Goal: Information Seeking & Learning: Learn about a topic

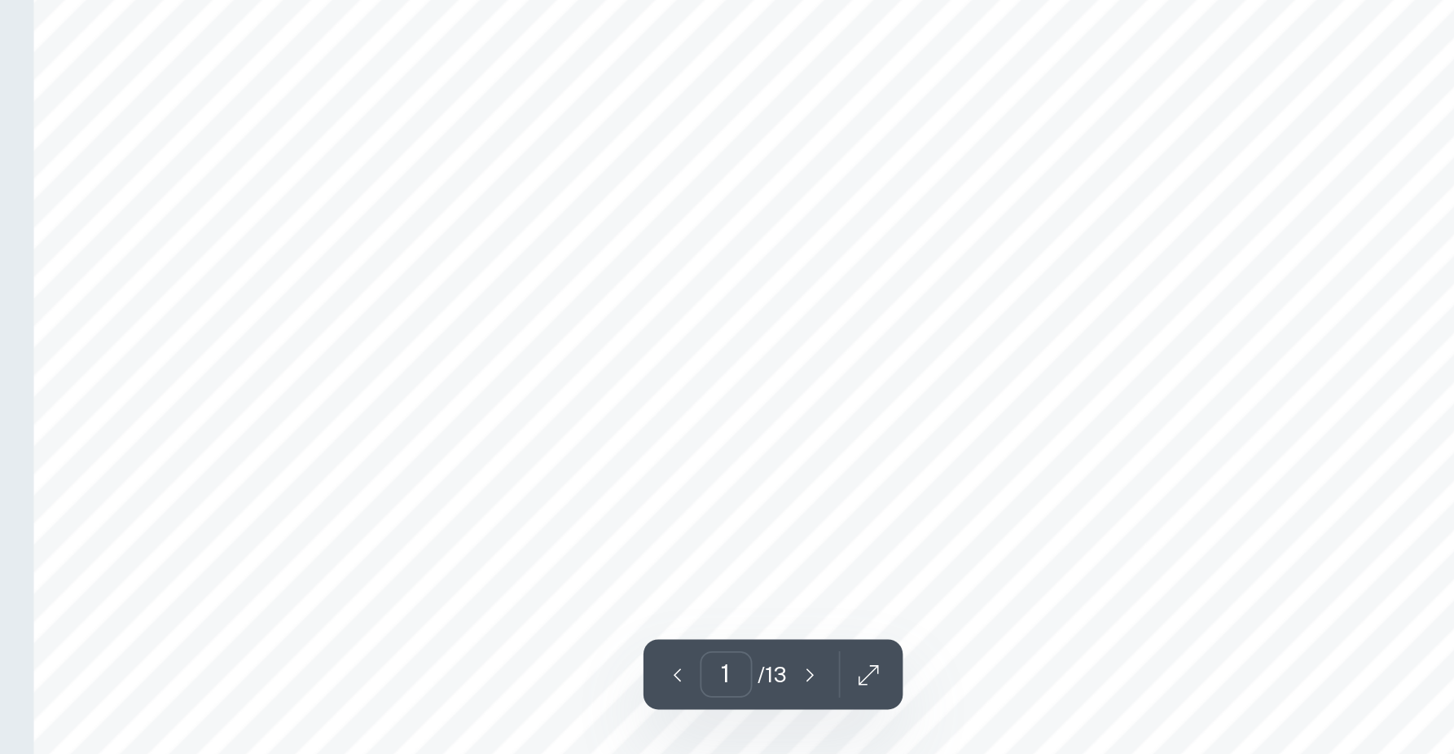
scroll to position [150, 0]
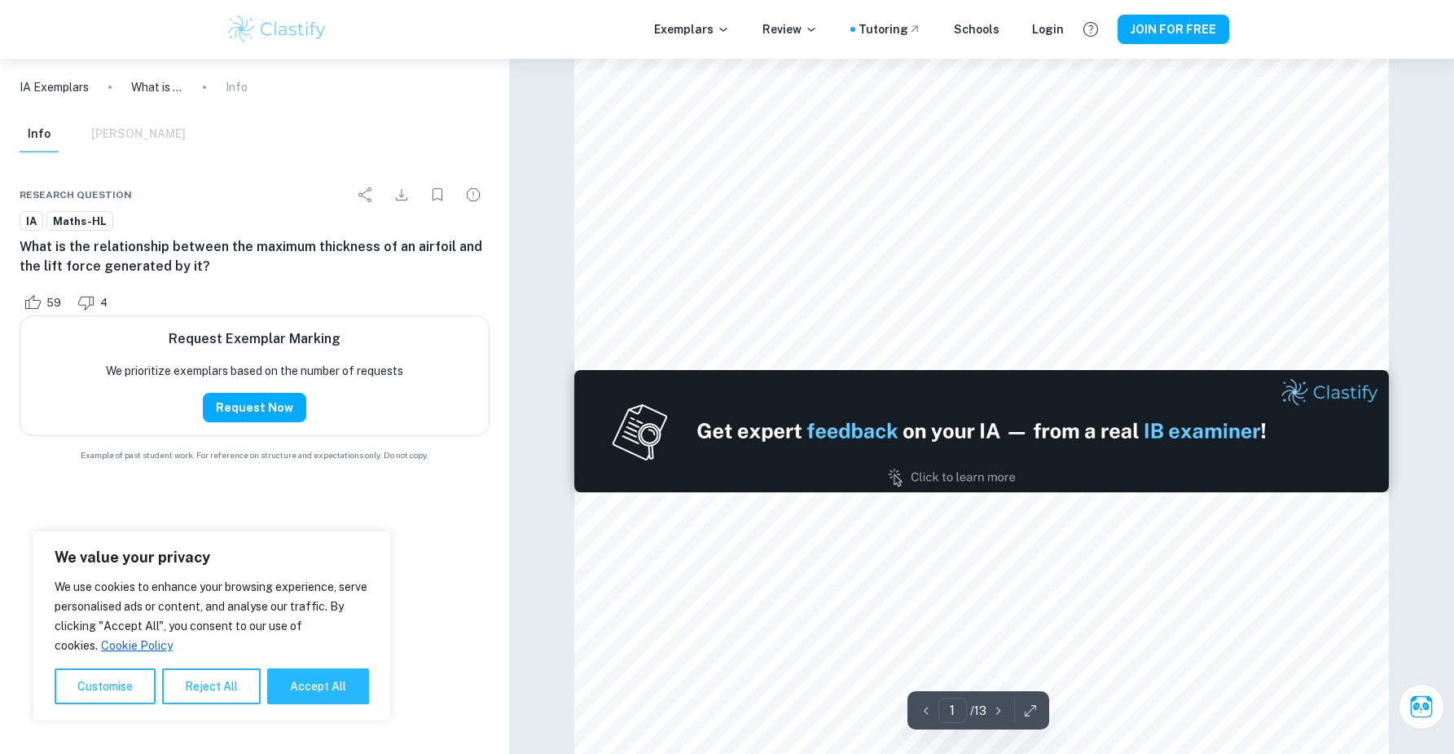
type input "2"
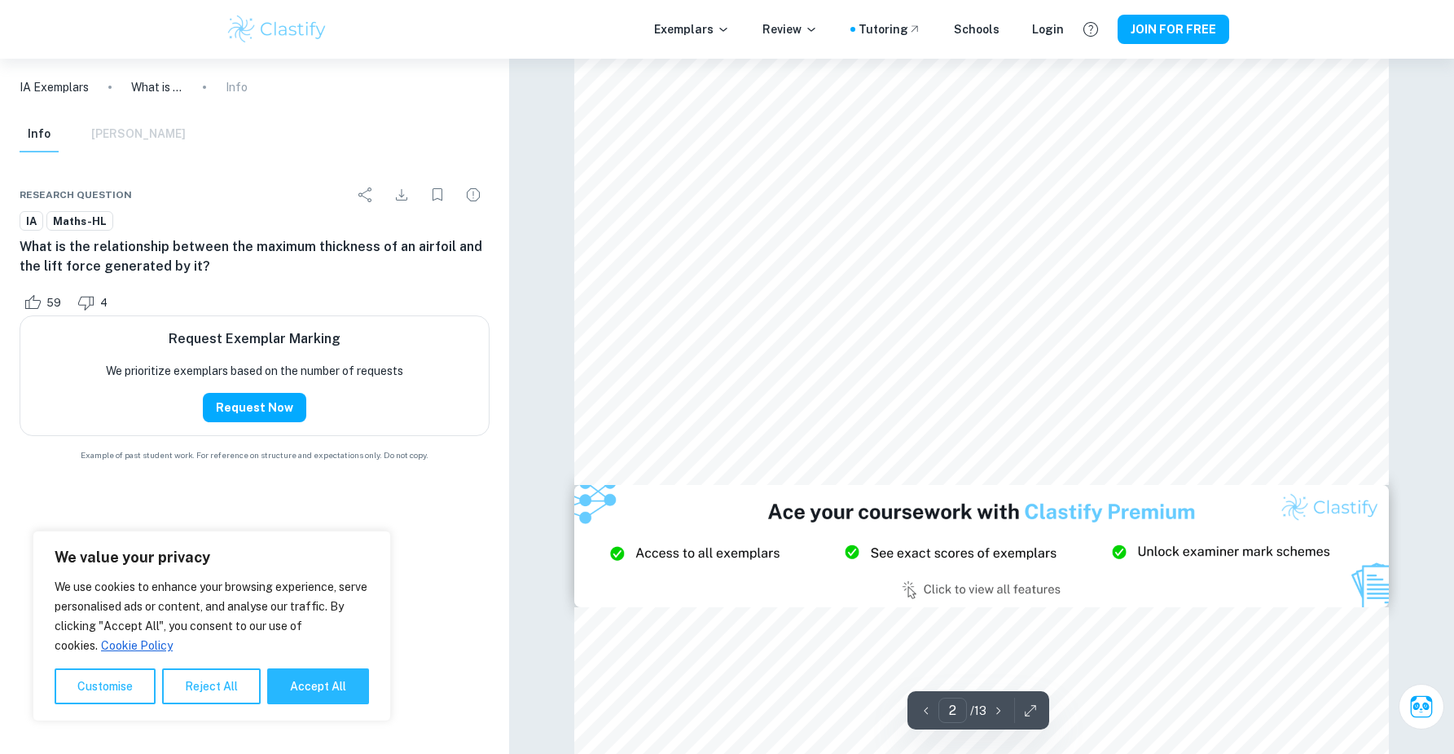
scroll to position [2063, 0]
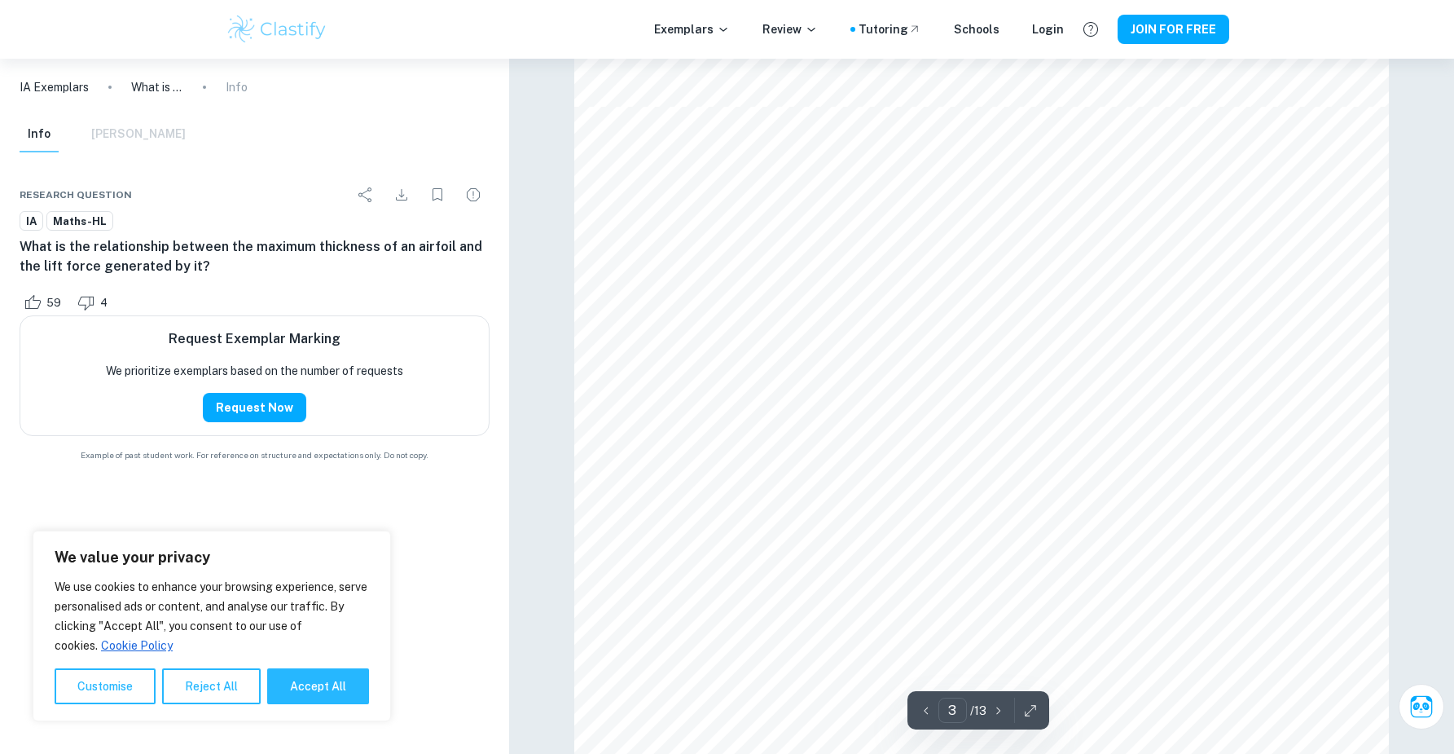
scroll to position [3353, 0]
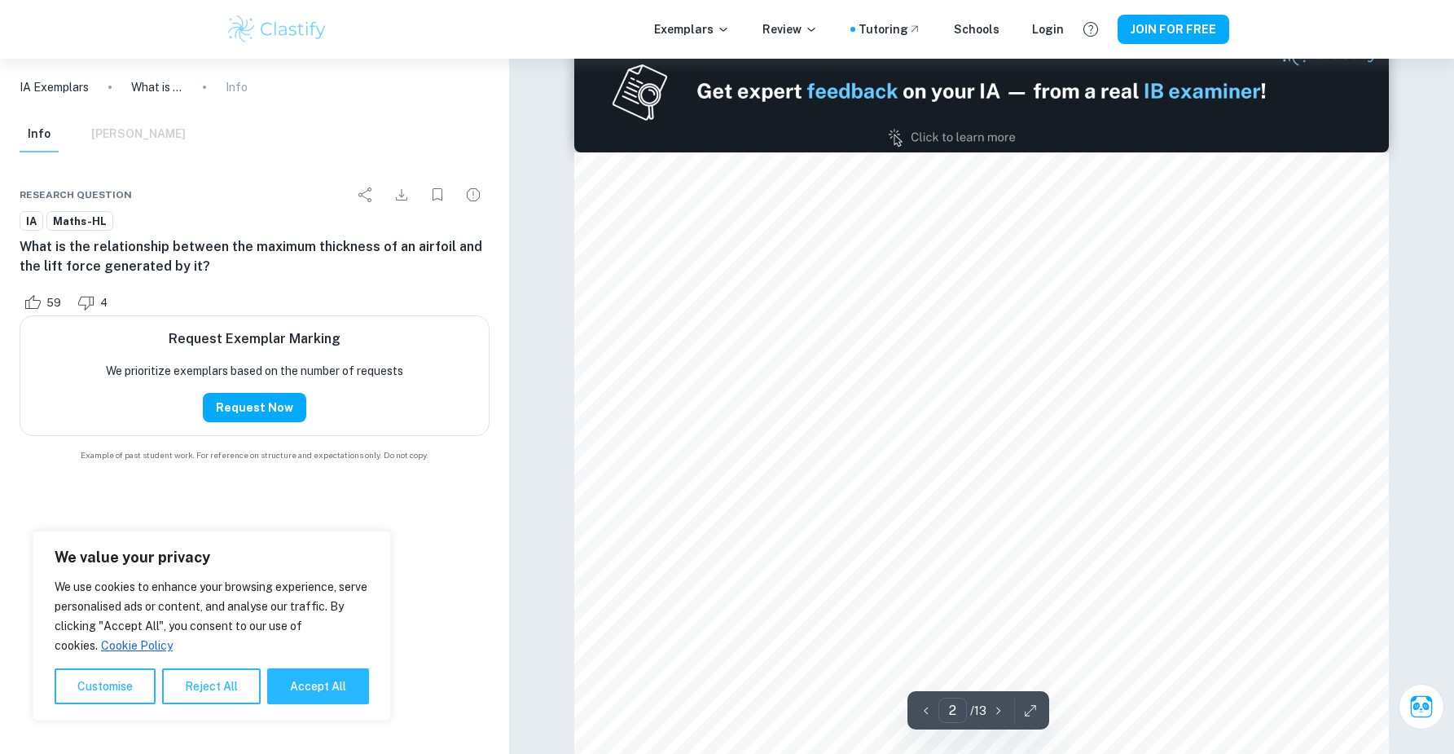
type input "1"
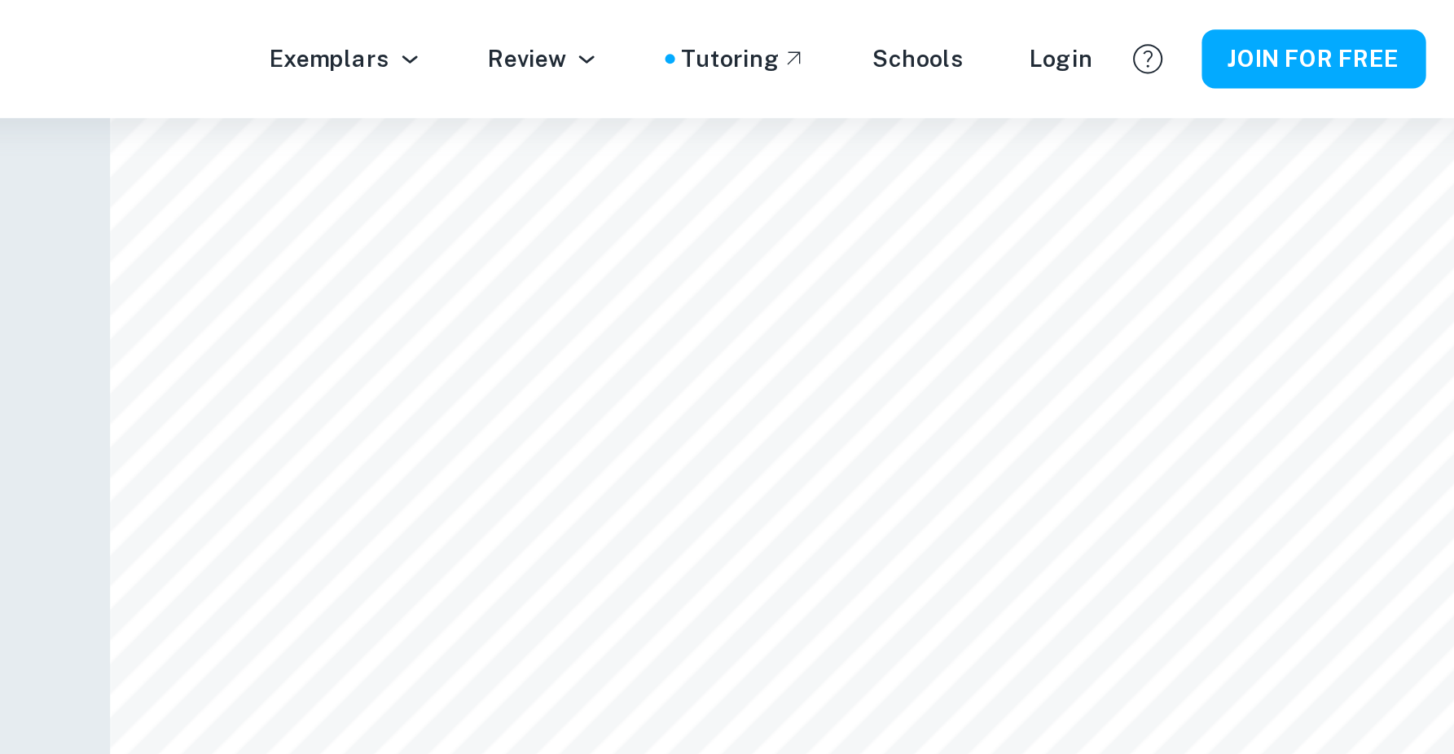
scroll to position [72, 0]
